Goal: Task Accomplishment & Management: Use online tool/utility

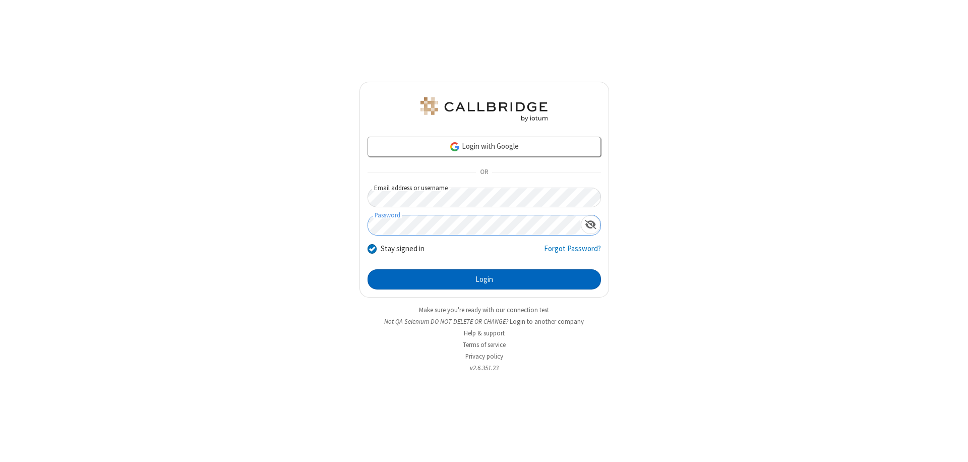
click at [484, 279] on button "Login" at bounding box center [484, 279] width 233 height 20
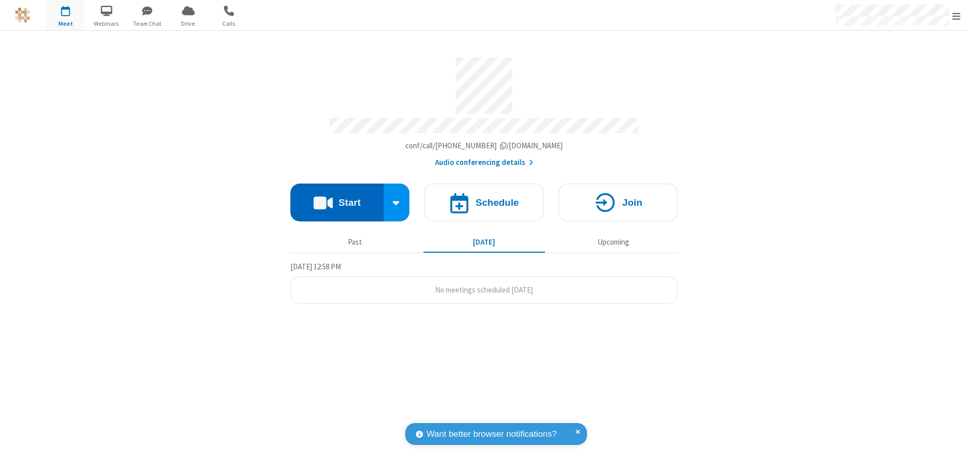
click at [337, 198] on button "Start" at bounding box center [336, 202] width 93 height 38
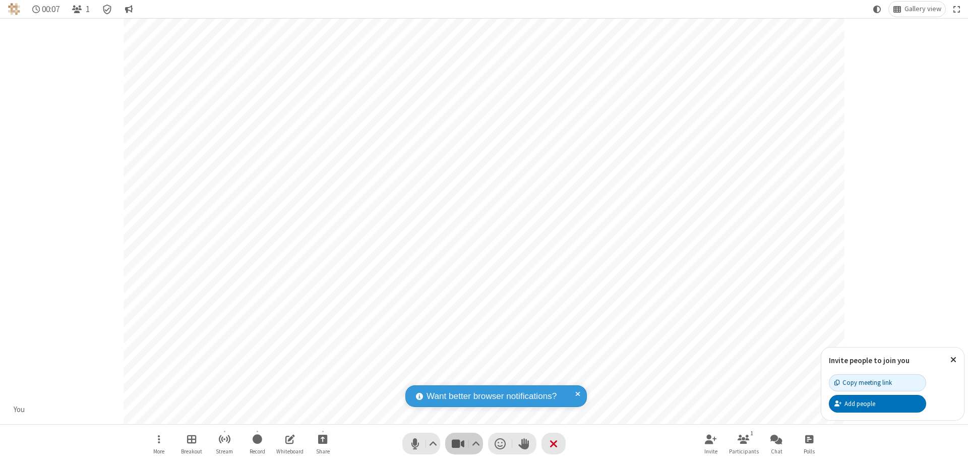
click at [458, 443] on span "Stop video (⌘+Shift+V)" at bounding box center [457, 443] width 15 height 15
click at [458, 443] on span "Start video (⌘+Shift+V)" at bounding box center [457, 443] width 15 height 15
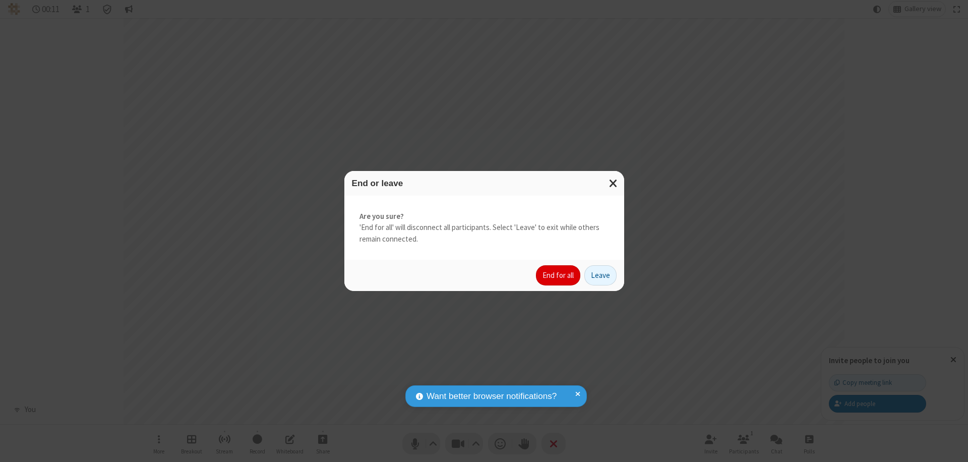
click at [559, 275] on button "End for all" at bounding box center [558, 275] width 44 height 20
